Goal: Task Accomplishment & Management: Complete application form

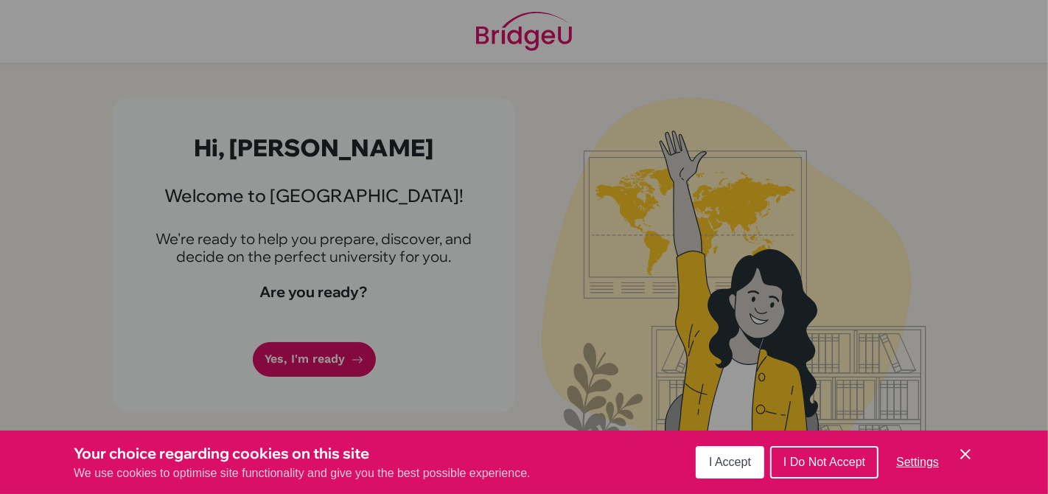
click at [740, 456] on span "I Accept" at bounding box center [730, 461] width 42 height 13
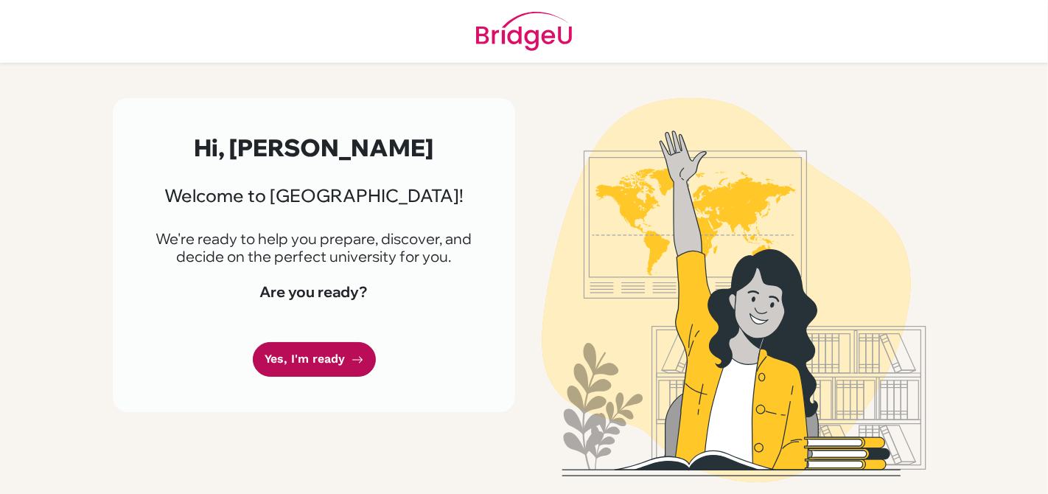
click at [321, 359] on link "Yes, I'm ready" at bounding box center [314, 359] width 123 height 35
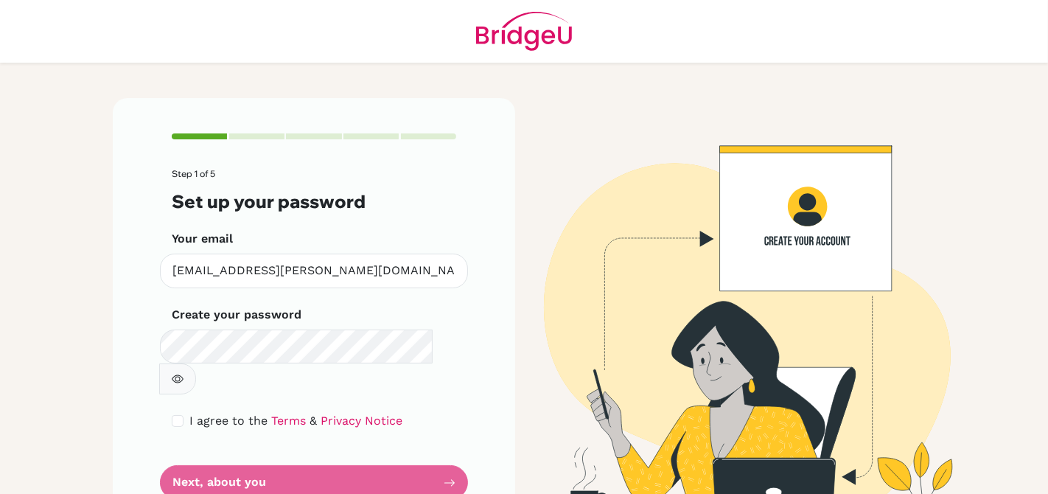
scroll to position [21, 0]
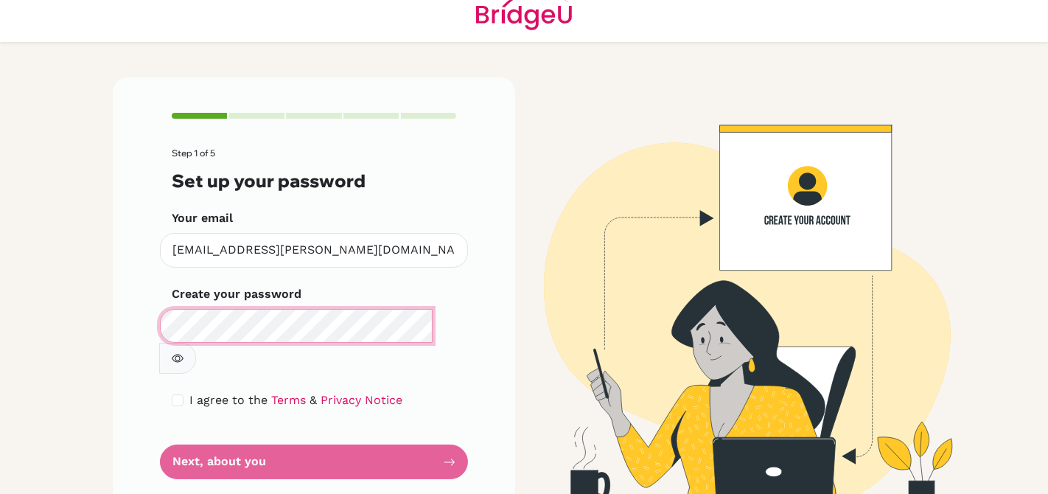
click at [50, 363] on main "Step 1 of 5 Set up your password Your email [EMAIL_ADDRESS][PERSON_NAME][DOMAIN…" at bounding box center [524, 247] width 1048 height 494
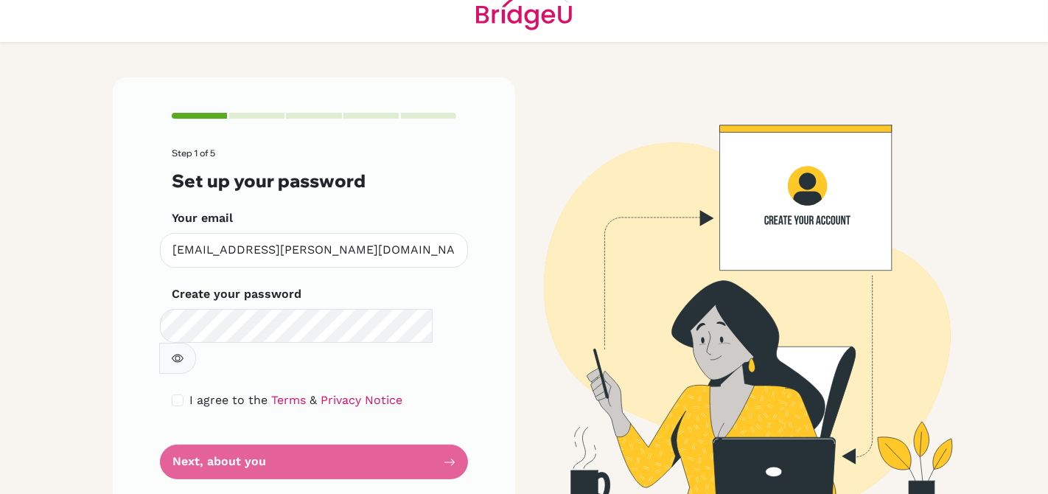
click at [196, 343] on button "button" at bounding box center [177, 358] width 37 height 31
click at [338, 434] on form "Step 1 of 5 Set up your password Your email [EMAIL_ADDRESS][PERSON_NAME][DOMAIN…" at bounding box center [314, 313] width 284 height 331
click at [173, 394] on input "checkbox" at bounding box center [178, 400] width 12 height 12
checkbox input "true"
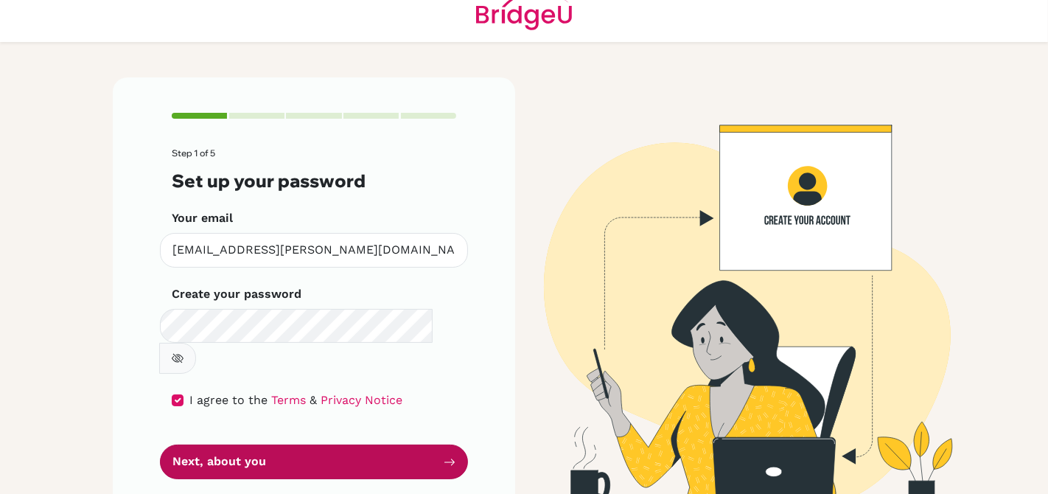
click at [450, 444] on button "Next, about you" at bounding box center [314, 461] width 308 height 35
